Goal: Information Seeking & Learning: Learn about a topic

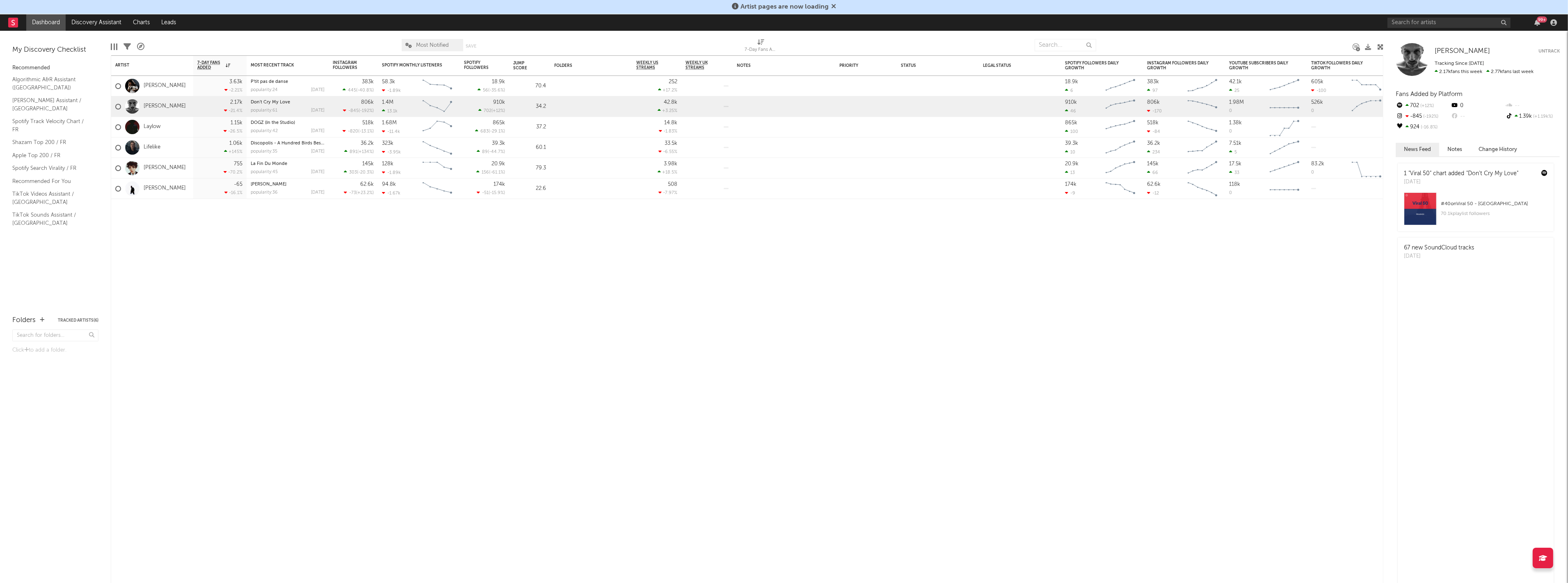
click at [736, 7] on icon at bounding box center [735, 6] width 6 height 6
click at [834, 8] on icon at bounding box center [834, 6] width 5 height 6
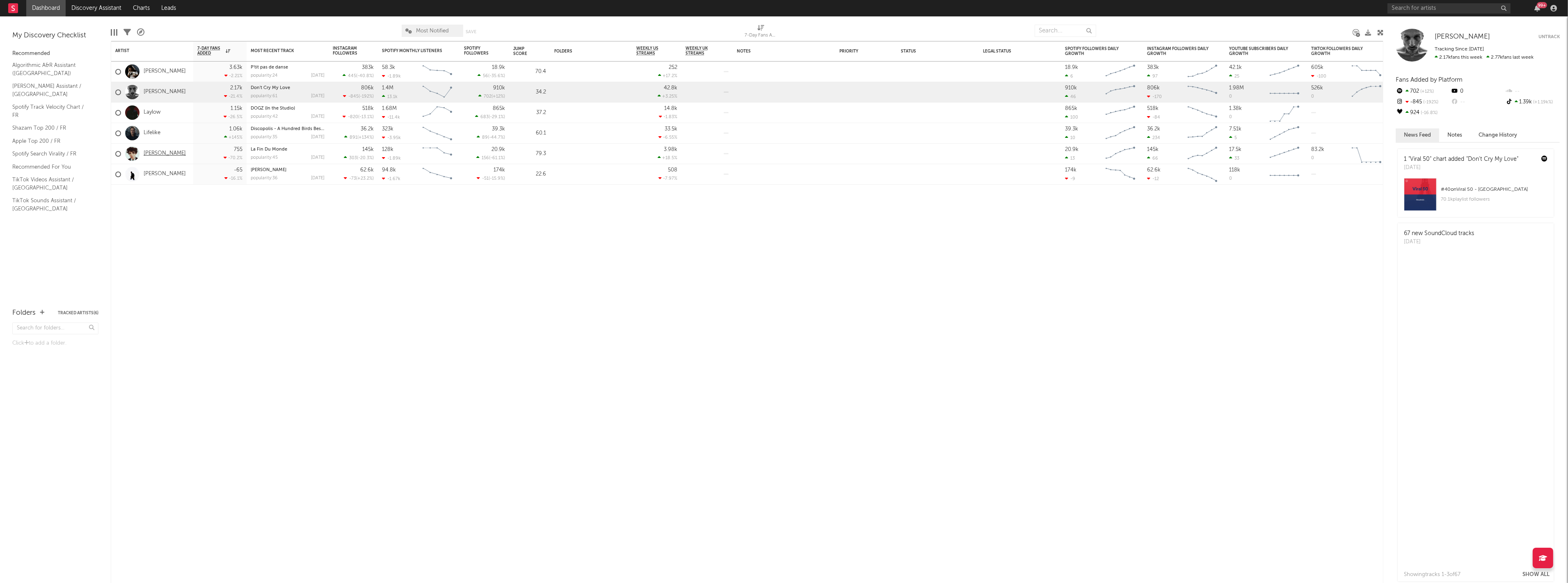
click at [173, 157] on link "[PERSON_NAME]" at bounding box center [165, 153] width 43 height 7
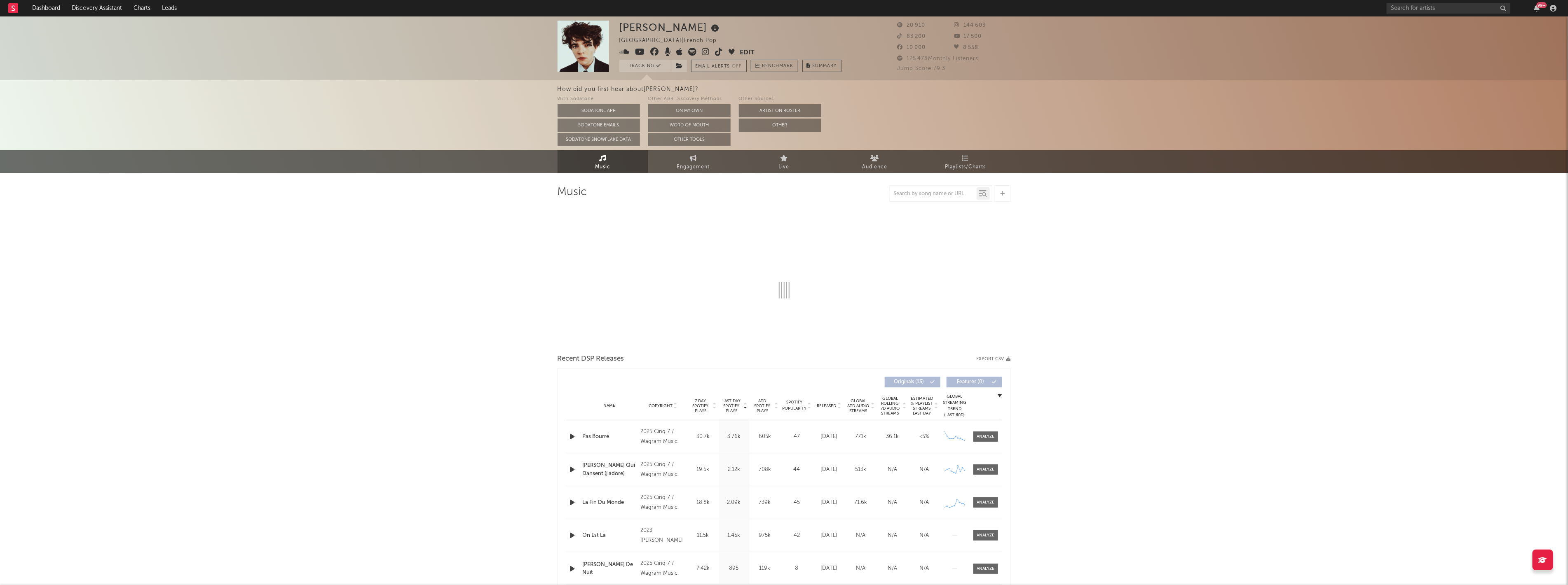
select select "6m"
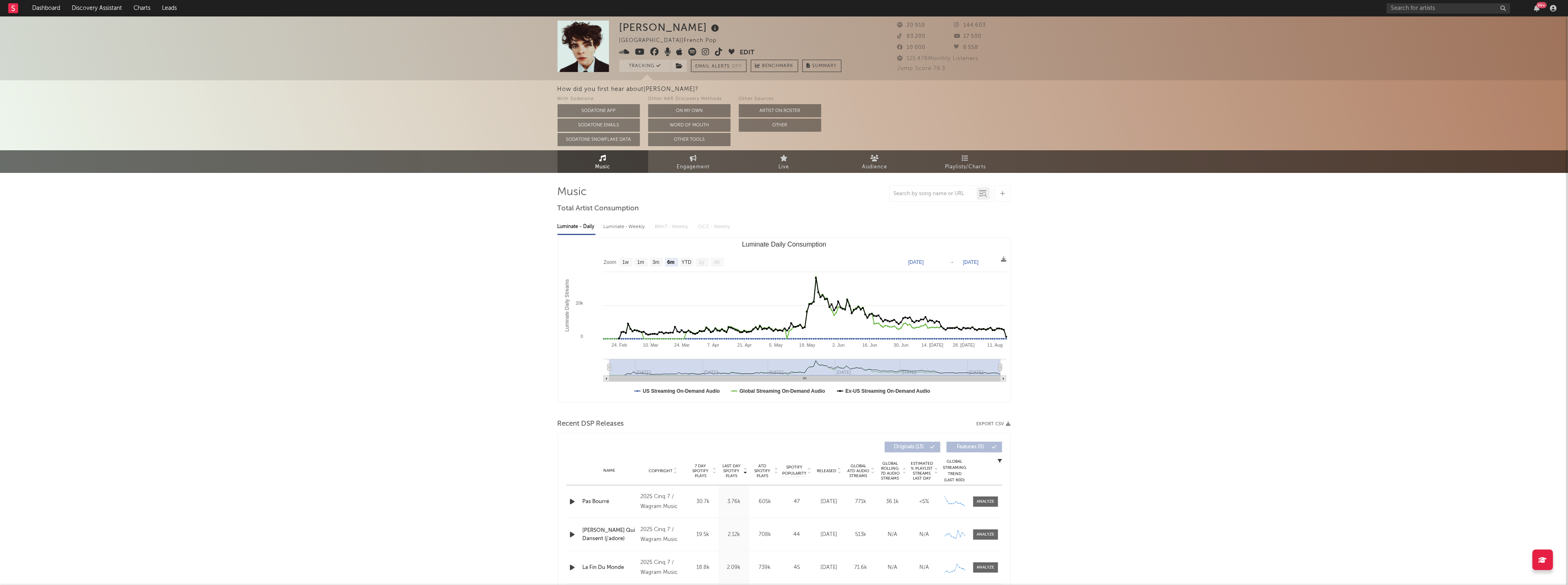
click at [710, 28] on icon at bounding box center [715, 28] width 12 height 11
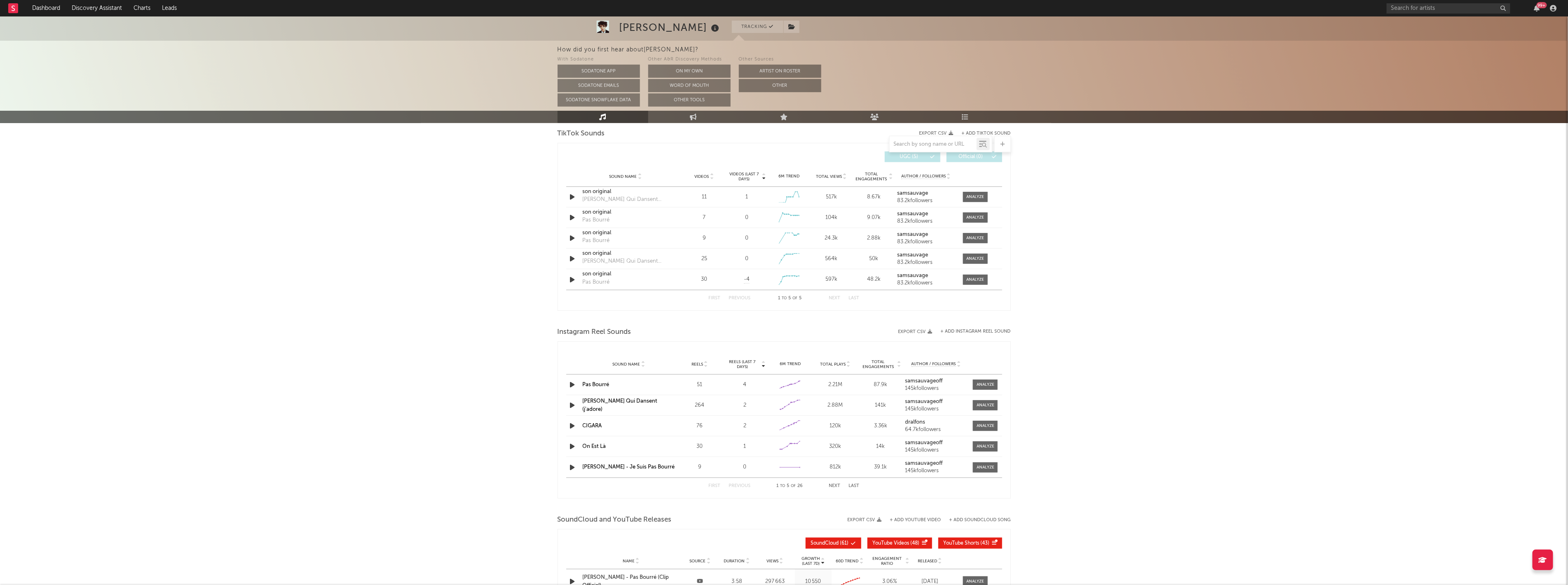
scroll to position [686, 0]
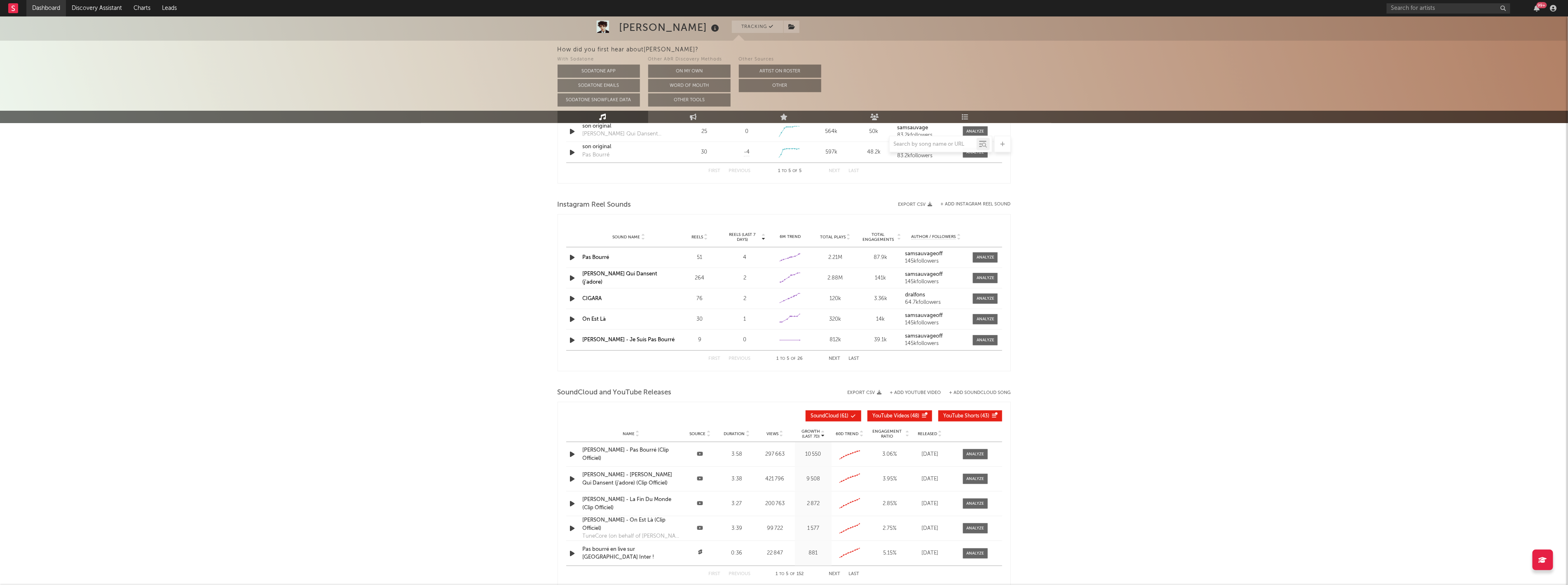
click at [50, 11] on link "Dashboard" at bounding box center [46, 8] width 40 height 16
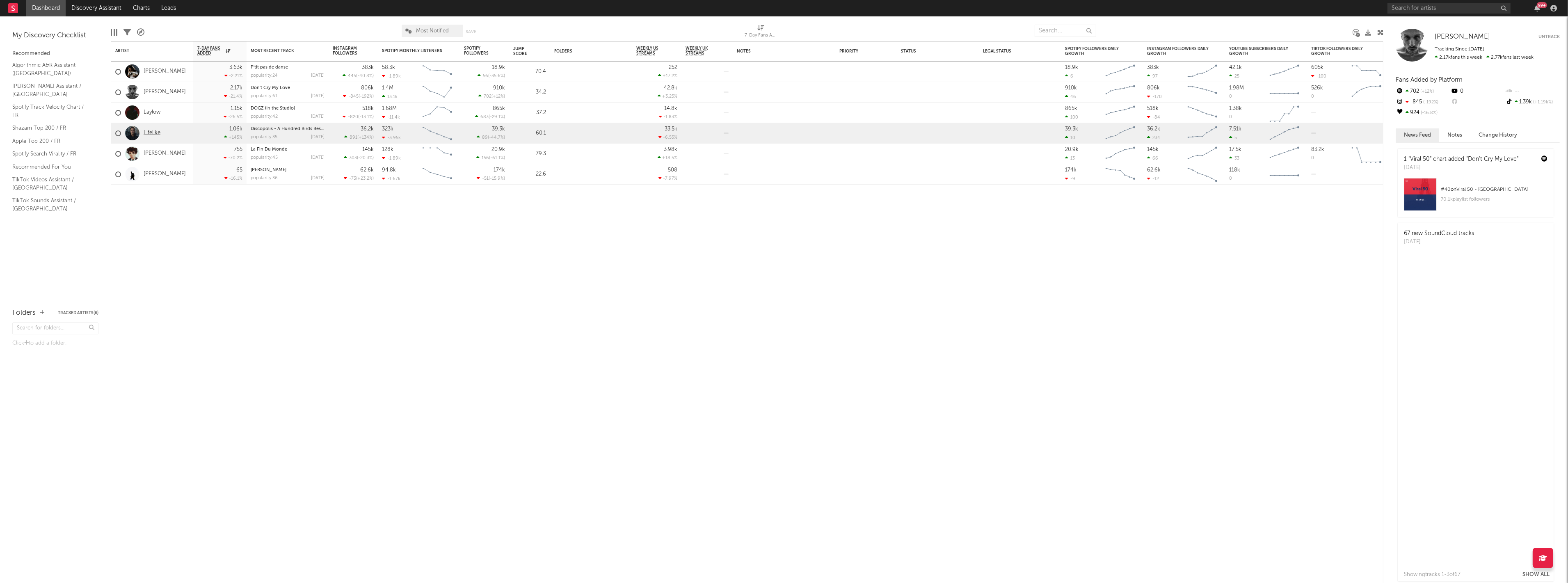
click at [155, 133] on link "Lifelike" at bounding box center [151, 133] width 17 height 7
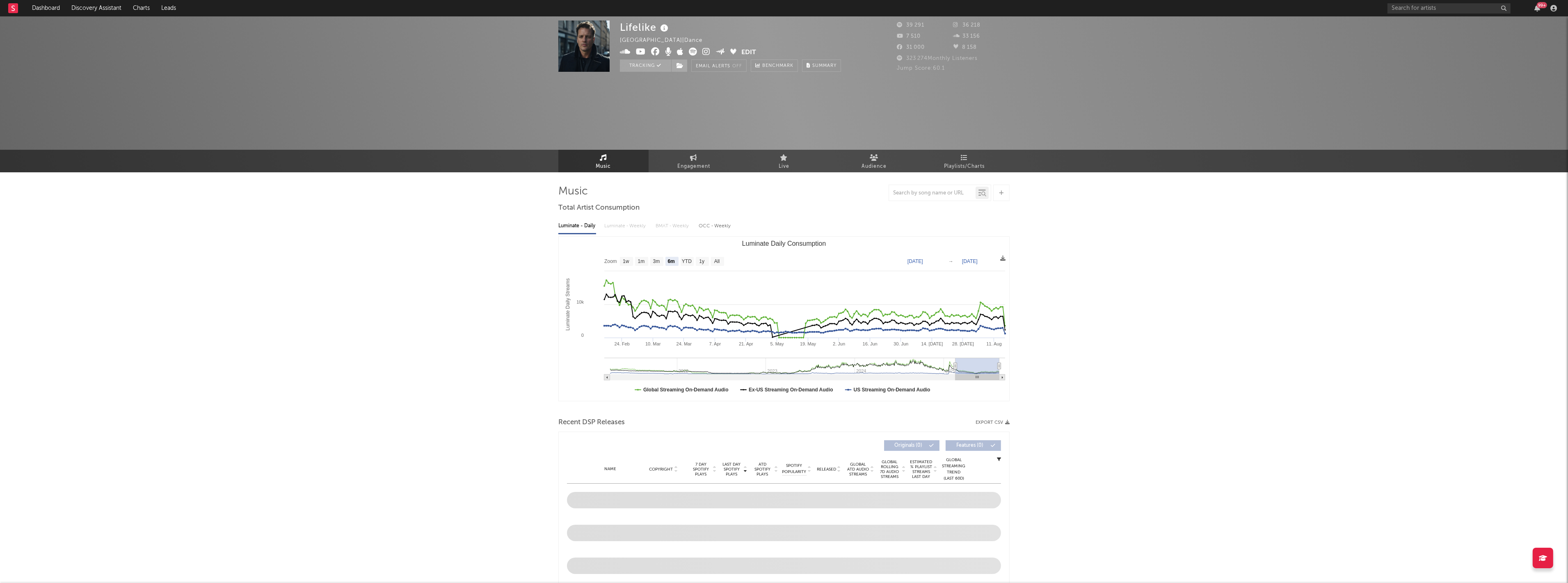
select select "6m"
